Goal: Find contact information: Find contact information

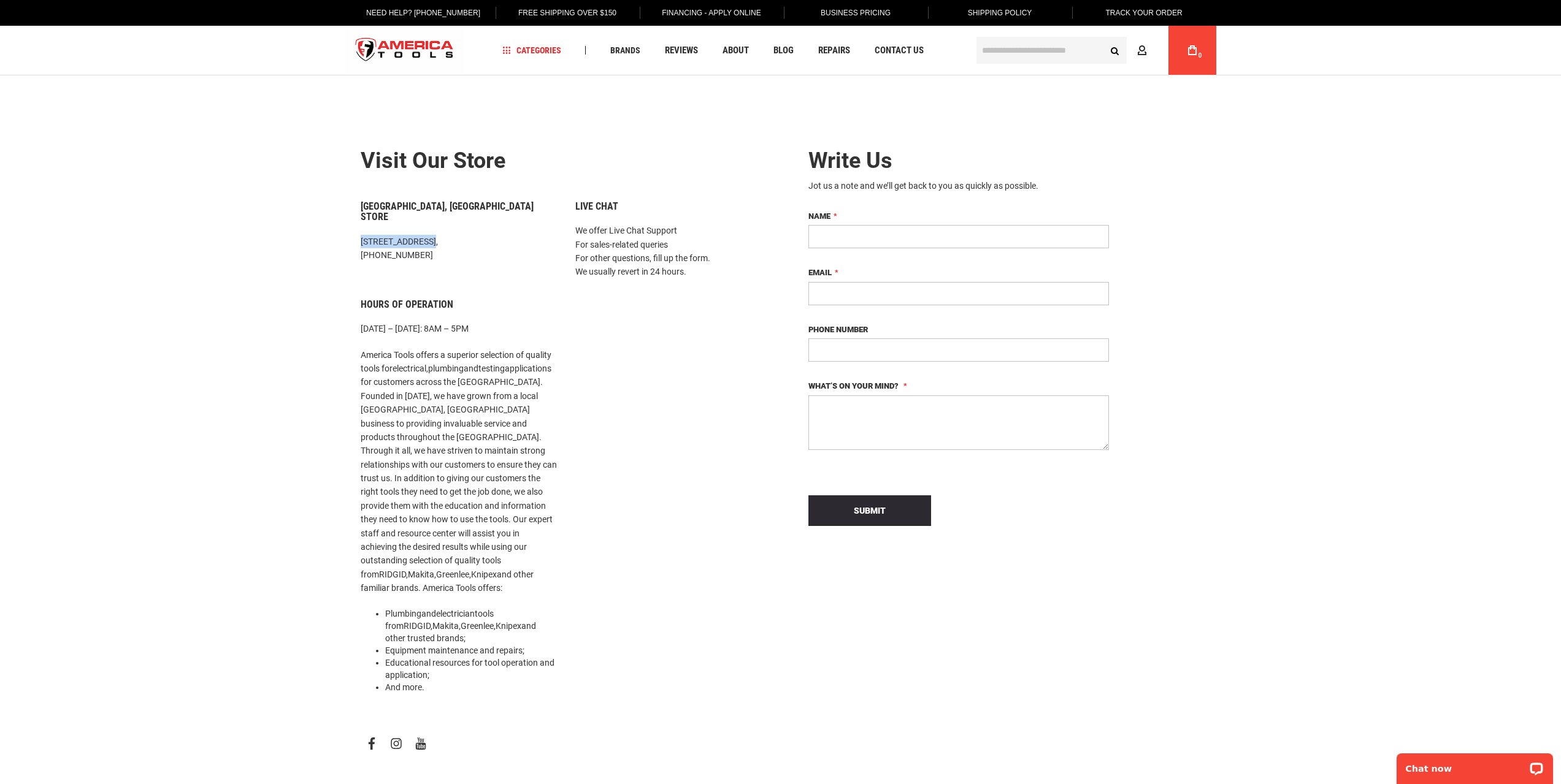
drag, startPoint x: 429, startPoint y: 228, endPoint x: 359, endPoint y: 231, distance: 70.1
click at [359, 231] on div "[GEOGRAPHIC_DATA], [GEOGRAPHIC_DATA] Store [STREET_ADDRESS], [PHONE_NUMBER] Hou…" at bounding box center [459, 467] width 214 height 532
copy p "[STREET_ADDRESS]"
drag, startPoint x: 495, startPoint y: 227, endPoint x: 474, endPoint y: 221, distance: 21.8
click at [474, 221] on div "[GEOGRAPHIC_DATA], [GEOGRAPHIC_DATA] Store [STREET_ADDRESS], [PHONE_NUMBER] Hou…" at bounding box center [459, 467] width 214 height 532
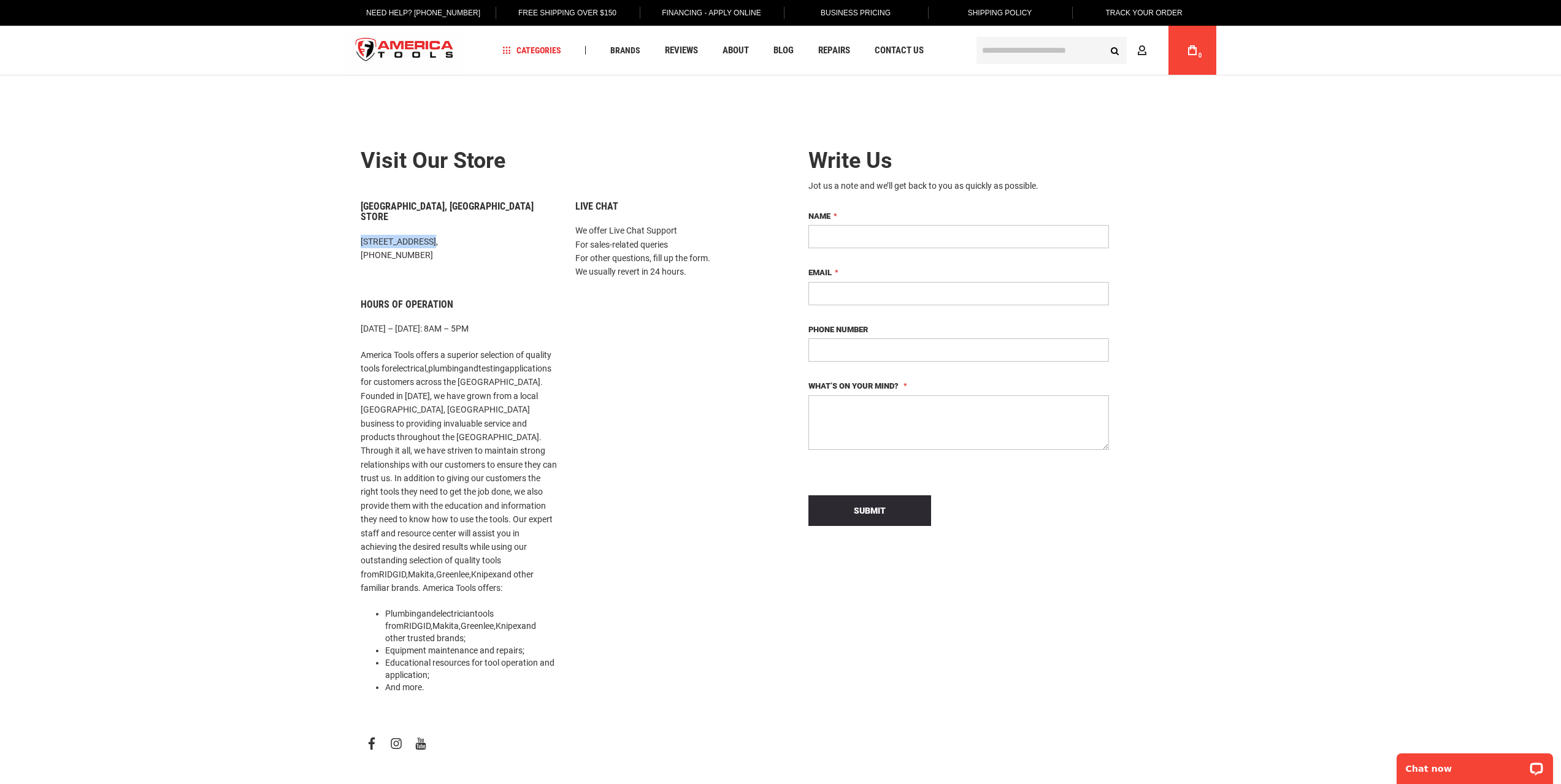
copy p "33169"
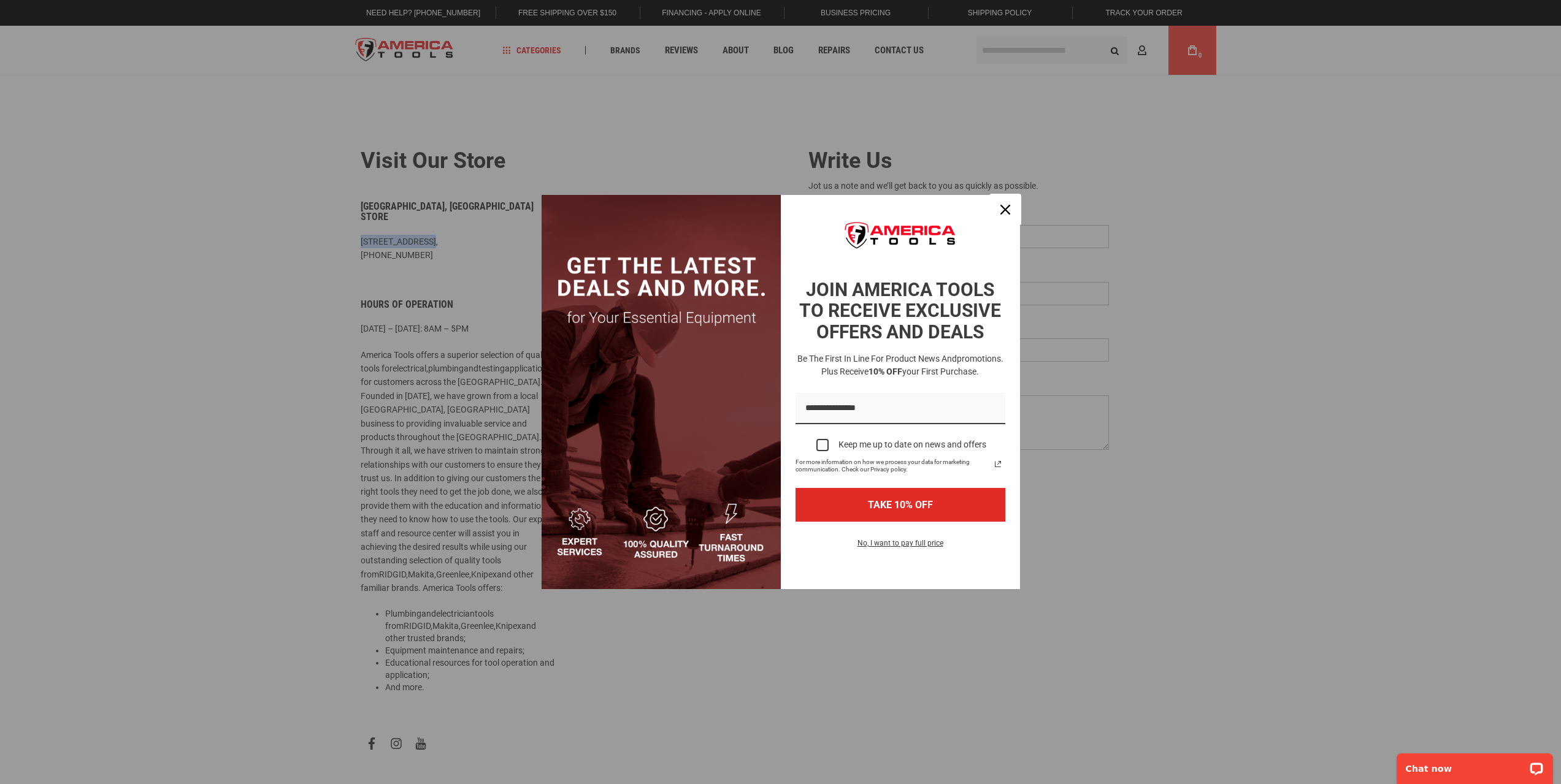
drag, startPoint x: 1008, startPoint y: 209, endPoint x: 982, endPoint y: 214, distance: 26.5
click at [1008, 209] on icon "close icon" at bounding box center [1005, 210] width 10 height 10
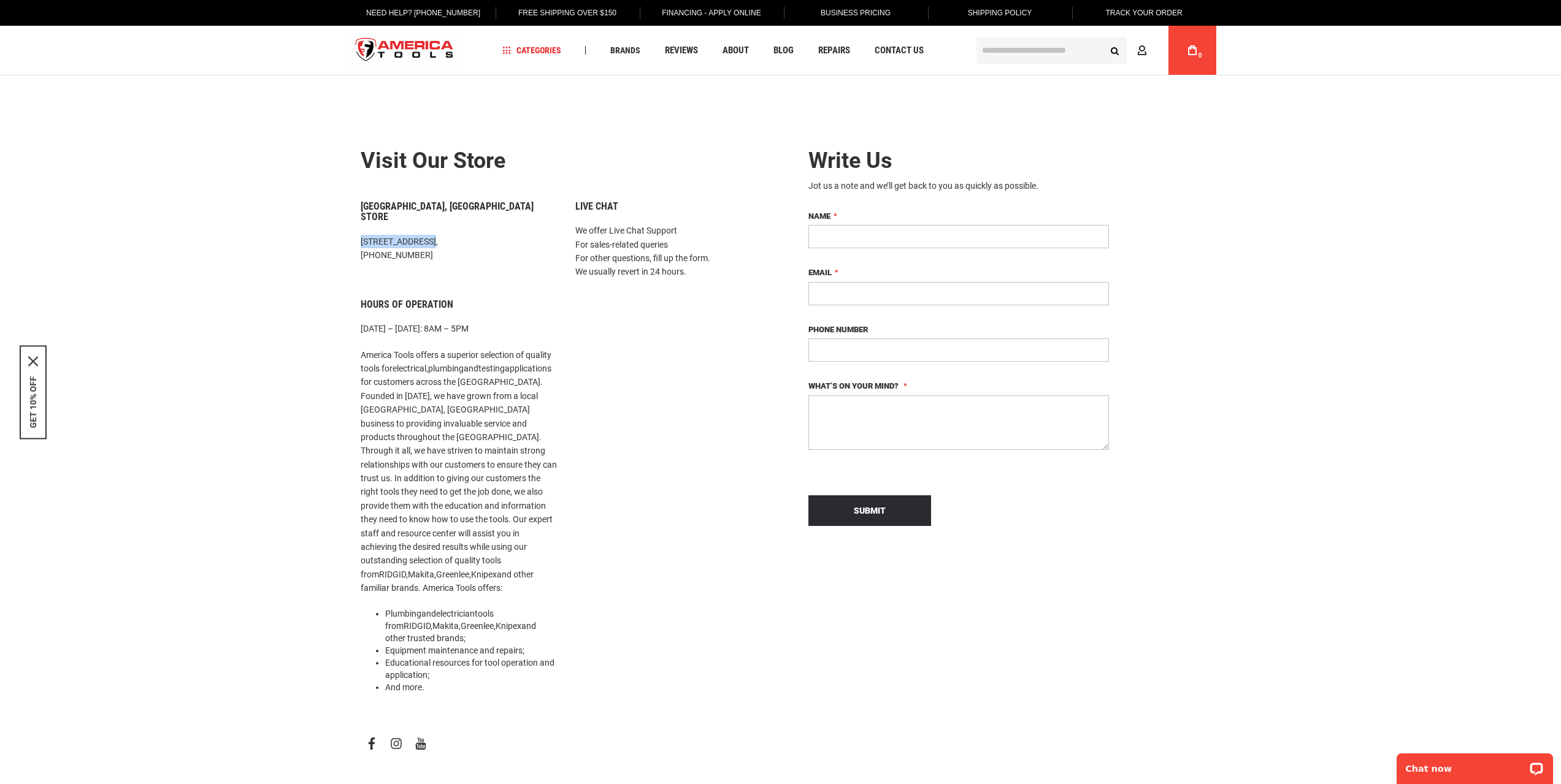
drag, startPoint x: 430, startPoint y: 248, endPoint x: 373, endPoint y: 243, distance: 57.2
click at [373, 243] on p "[STREET_ADDRESS], [PHONE_NUMBER]" at bounding box center [459, 248] width 196 height 28
copy p "[PHONE_NUMBER]"
